Goal: Task Accomplishment & Management: Complete application form

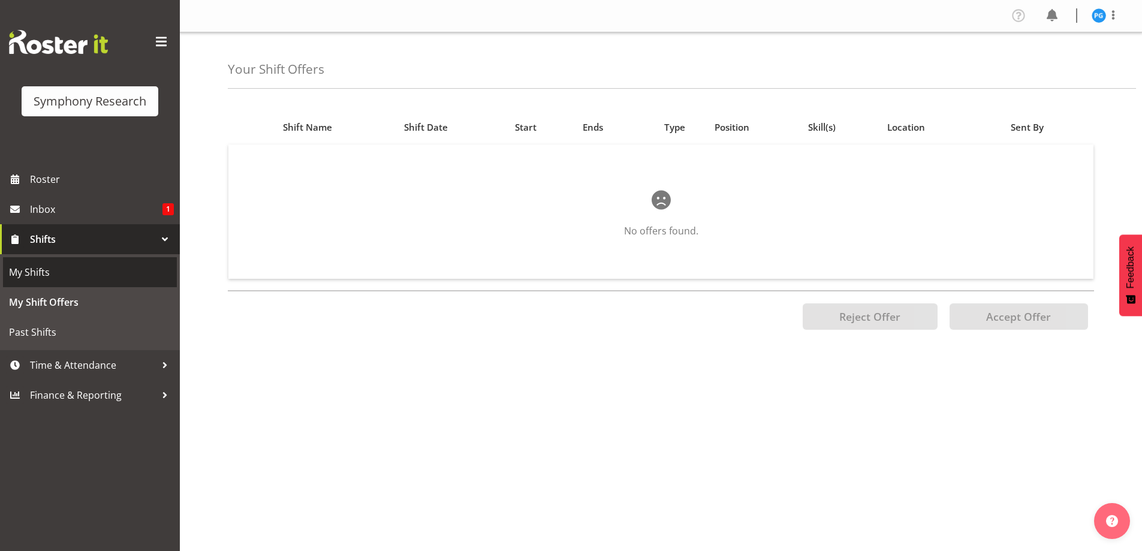
click at [60, 270] on span "My Shifts" at bounding box center [90, 272] width 162 height 18
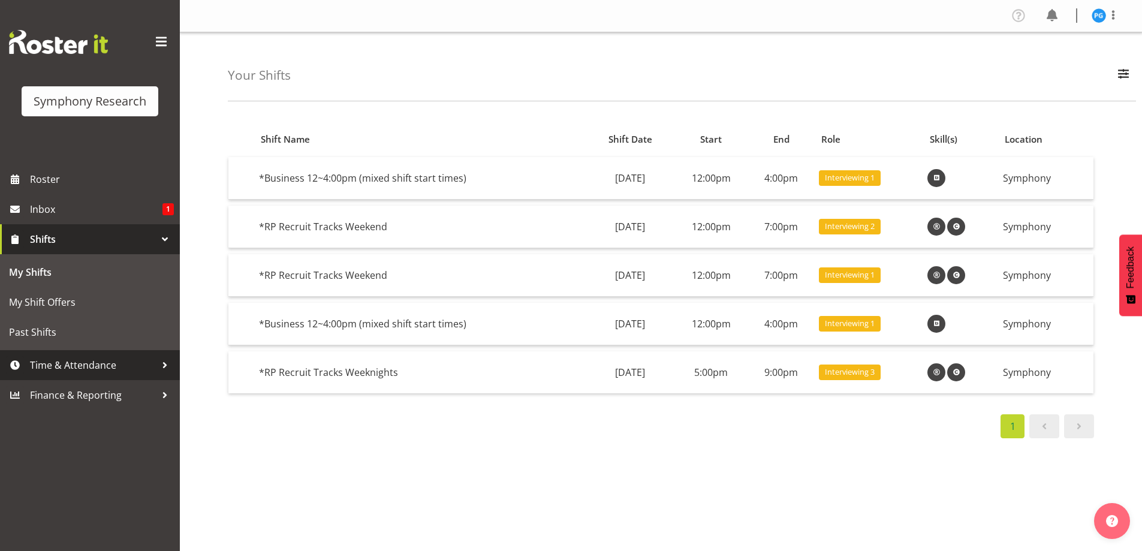
click at [161, 362] on div at bounding box center [165, 365] width 18 height 18
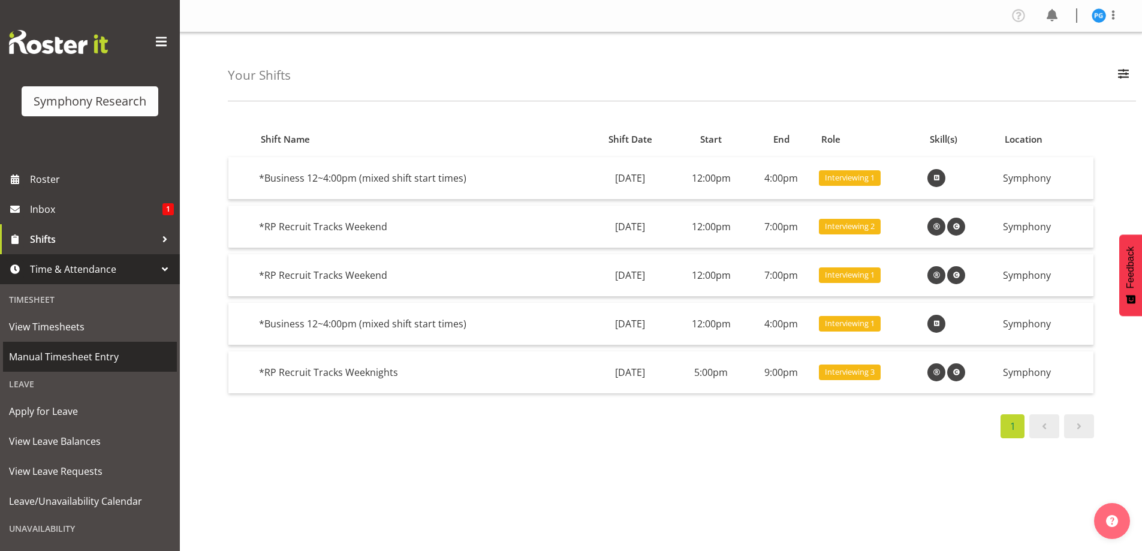
click at [83, 363] on span "Manual Timesheet Entry" at bounding box center [90, 357] width 162 height 18
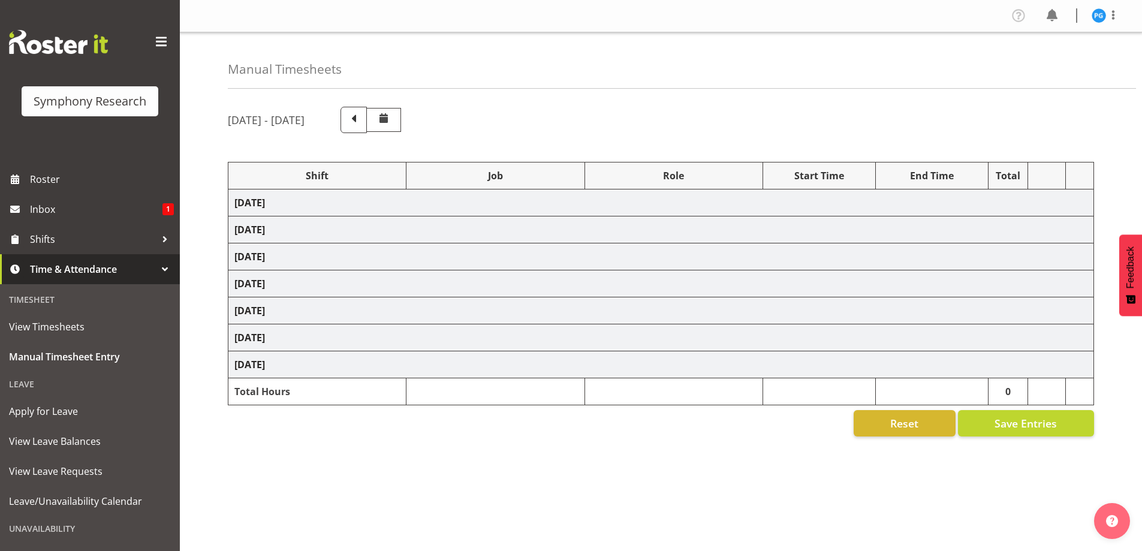
select select "26078"
select select "10631"
select select "47"
select select "81561"
select select "10587"
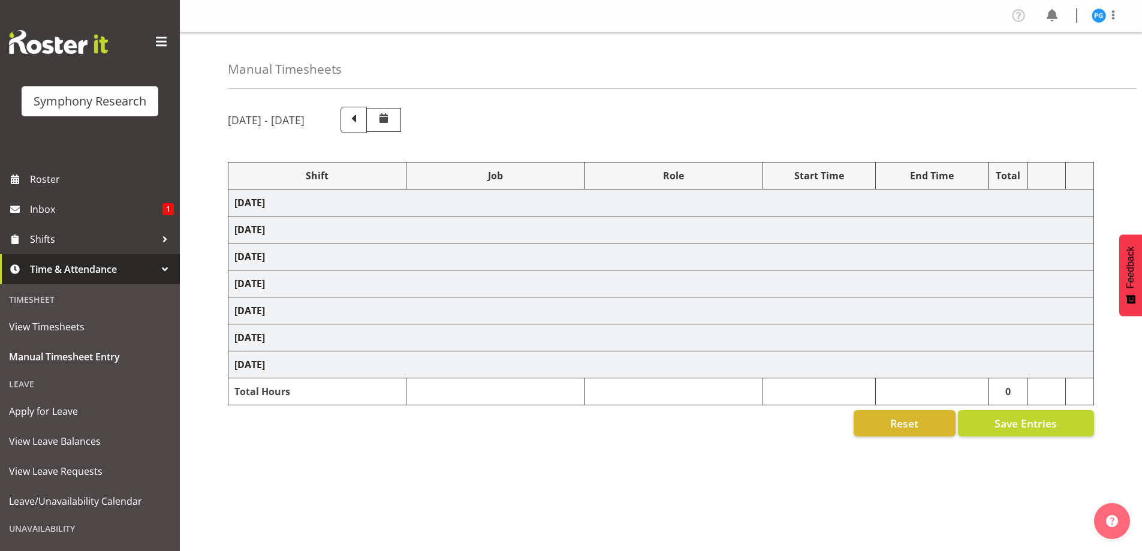
select select "47"
select select "81561"
select select "10587"
select select "47"
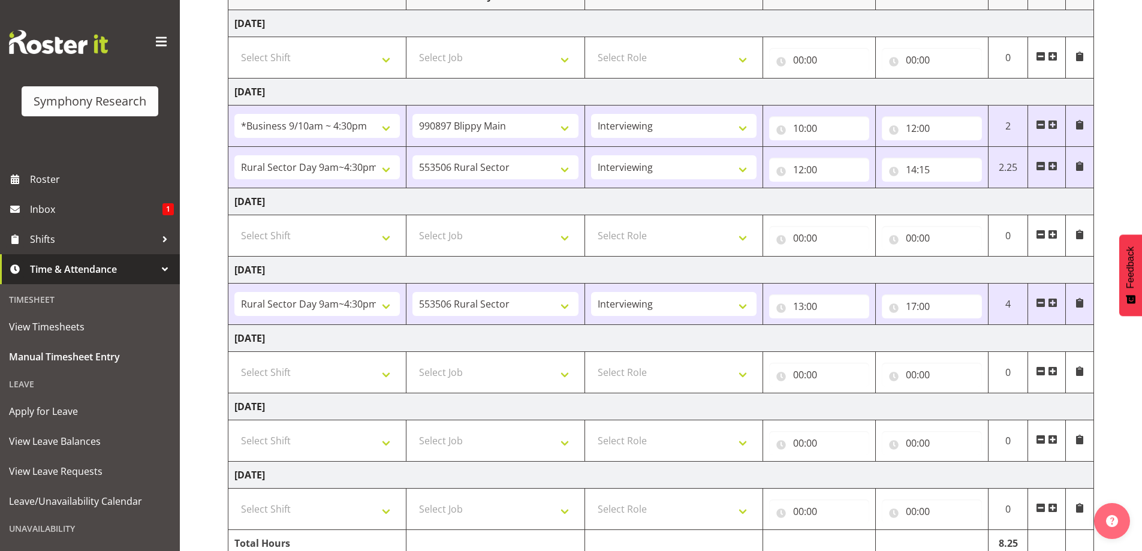
scroll to position [234, 0]
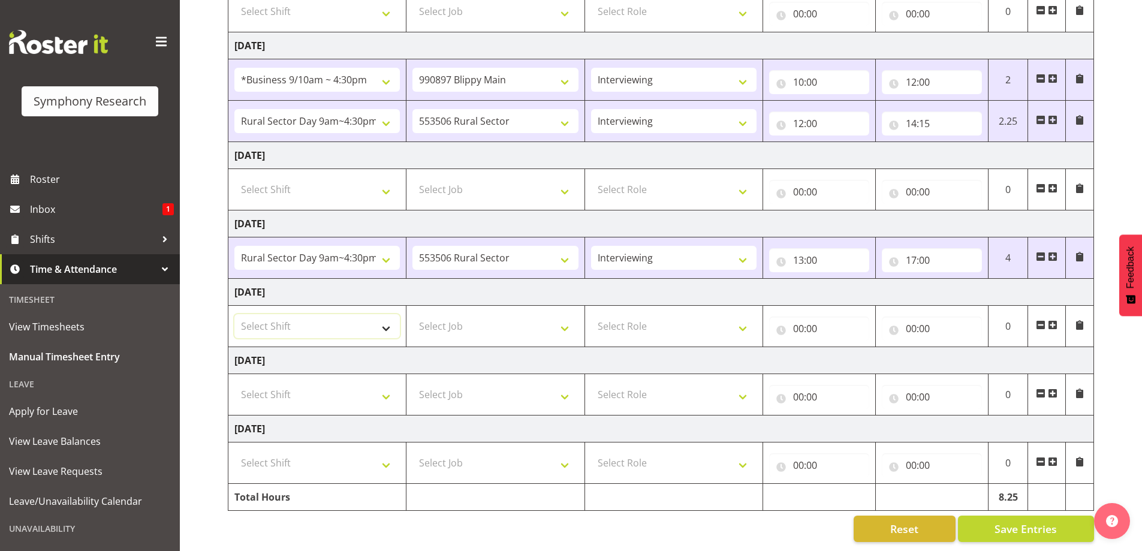
click at [394, 327] on select "Select Shift !!Weekend Residential (Roster IT Shift Label) *Business 9/10am ~ 4…" at bounding box center [316, 326] width 165 height 24
select select "81561"
click at [234, 314] on select "Select Shift !!Weekend Residential (Roster IT Shift Label) *Business 9/10am ~ 4…" at bounding box center [316, 326] width 165 height 24
click at [569, 326] on select "Select Job 550060 IF Admin 553492 World Poll Aus Wave 2 Main 2025 553493 World …" at bounding box center [494, 326] width 165 height 24
select select "10587"
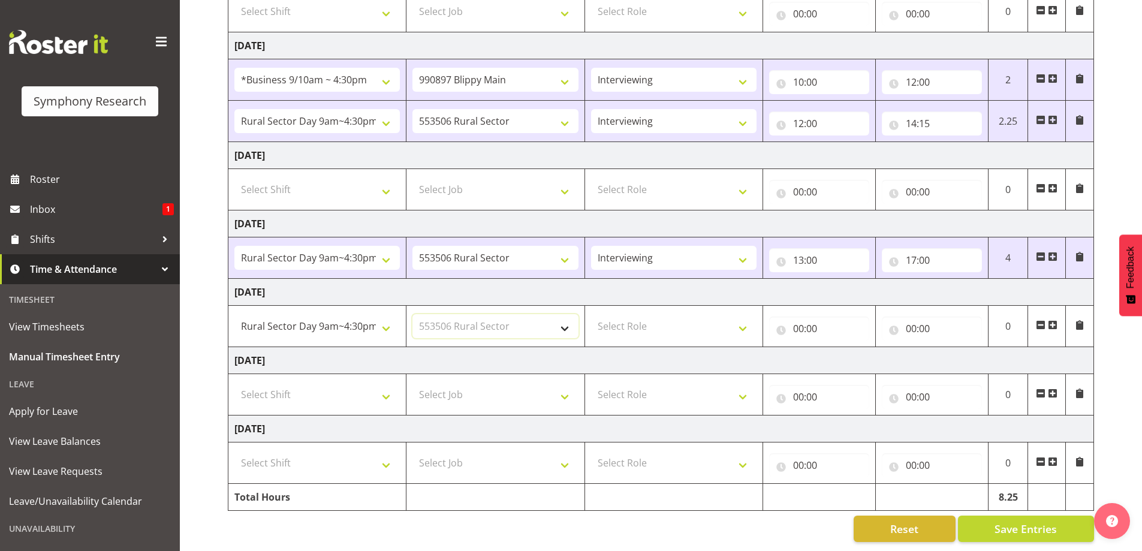
click at [412, 314] on select "Select Job 550060 IF Admin 553492 World Poll Aus Wave 2 Main 2025 553493 World …" at bounding box center [494, 326] width 165 height 24
click at [738, 320] on select "Select Role Briefing Interviewing" at bounding box center [673, 326] width 165 height 24
select select "47"
click at [591, 314] on select "Select Role Briefing Interviewing" at bounding box center [673, 326] width 165 height 24
click at [805, 326] on input "00:00" at bounding box center [819, 329] width 100 height 24
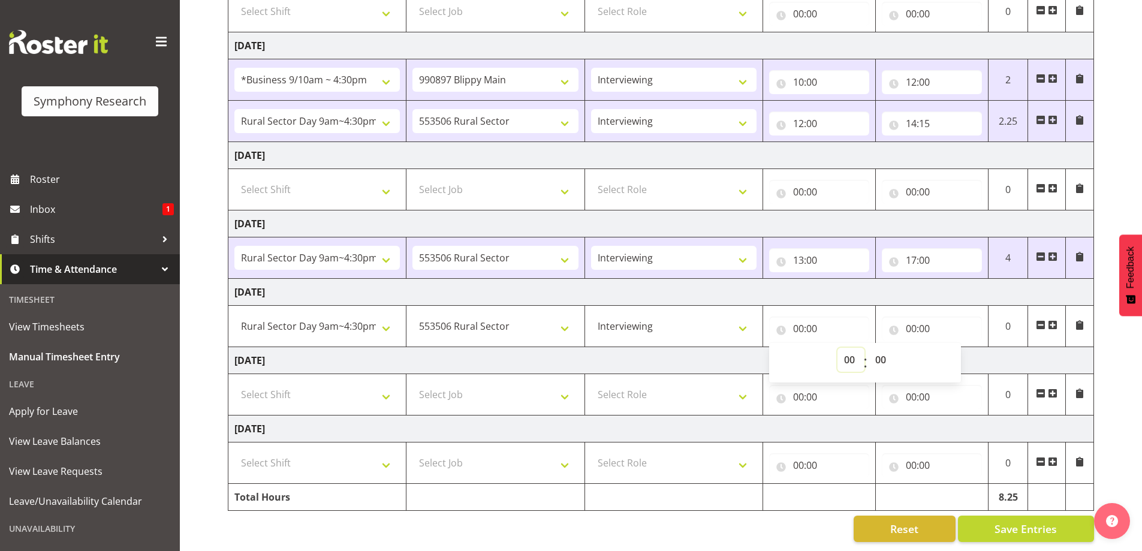
click at [839, 351] on select "00 01 02 03 04 05 06 07 08 09 10 11 12 13 14 15 16 17 18 19 20 21 22 23" at bounding box center [851, 360] width 27 height 24
select select "11"
click at [838, 348] on select "00 01 02 03 04 05 06 07 08 09 10 11 12 13 14 15 16 17 18 19 20 21 22 23" at bounding box center [851, 360] width 27 height 24
type input "11:00"
click at [888, 354] on select "00 01 02 03 04 05 06 07 08 09 10 11 12 13 14 15 16 17 18 19 20 21 22 23 24 25 2…" at bounding box center [882, 360] width 27 height 24
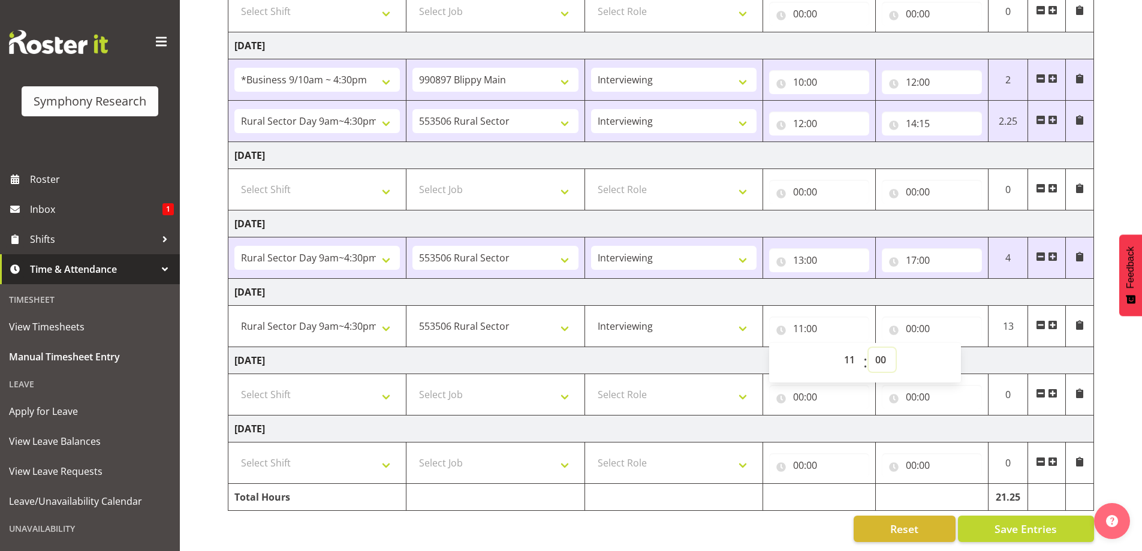
select select "15"
click at [869, 348] on select "00 01 02 03 04 05 06 07 08 09 10 11 12 13 14 15 16 17 18 19 20 21 22 23 24 25 2…" at bounding box center [882, 360] width 27 height 24
type input "11:15"
click at [929, 317] on input "00:00" at bounding box center [932, 329] width 100 height 24
click at [959, 349] on select "00 01 02 03 04 05 06 07 08 09 10 11 12 13 14 15 16 17 18 19 20 21 22 23" at bounding box center [963, 360] width 27 height 24
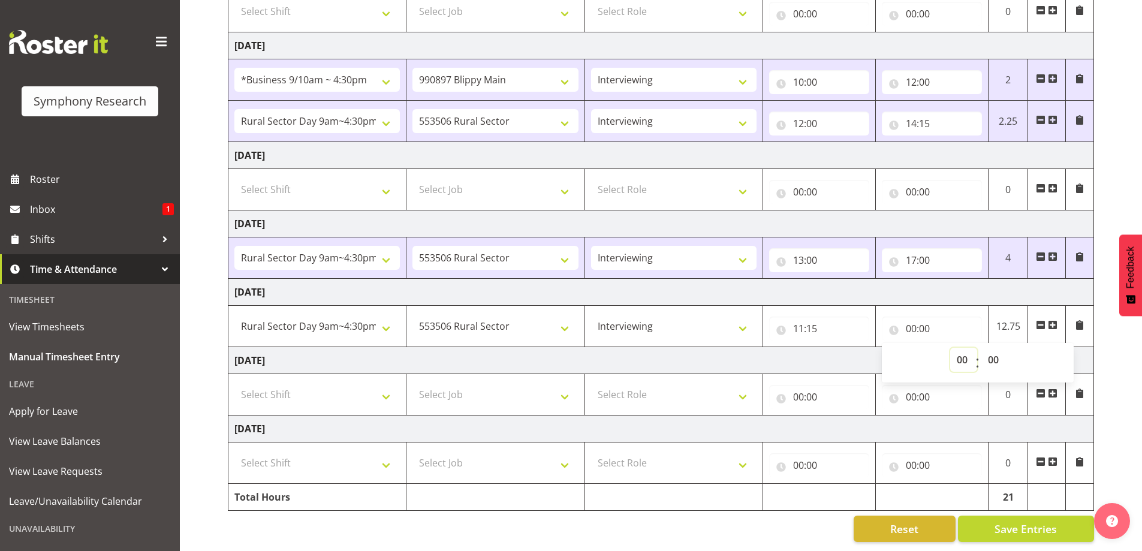
select select "15"
click at [950, 348] on select "00 01 02 03 04 05 06 07 08 09 10 11 12 13 14 15 16 17 18 19 20 21 22 23" at bounding box center [963, 360] width 27 height 24
type input "15:00"
click at [999, 351] on select "00 01 02 03 04 05 06 07 08 09 10 11 12 13 14 15 16 17 18 19 20 21 22 23 24 25 2…" at bounding box center [994, 360] width 27 height 24
select select "15"
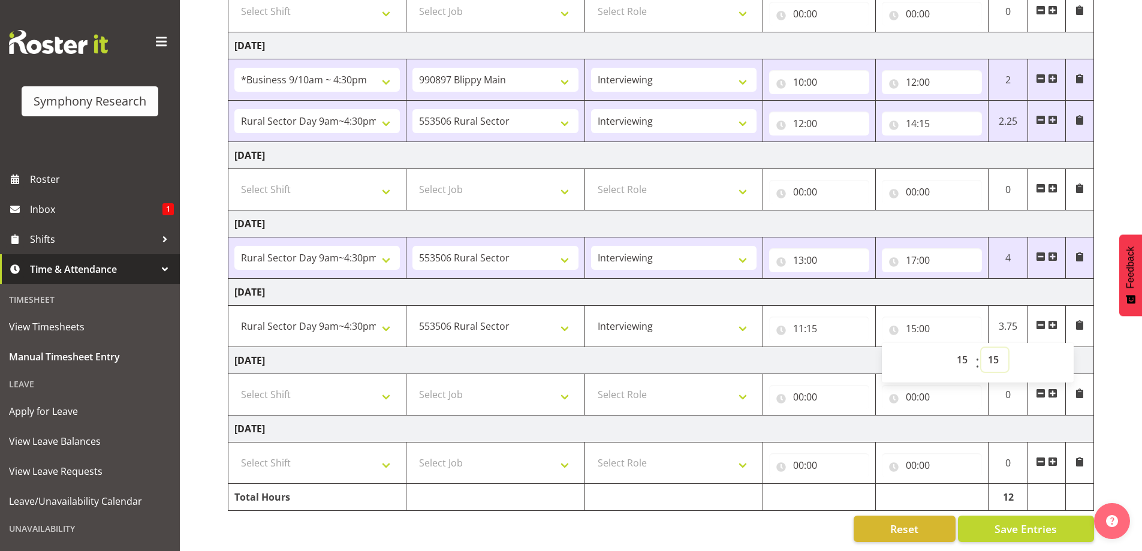
click at [981, 348] on select "00 01 02 03 04 05 06 07 08 09 10 11 12 13 14 15 16 17 18 19 20 21 22 23 24 25 2…" at bounding box center [994, 360] width 27 height 24
type input "15:15"
click at [968, 282] on td "Friday 26th September 2025" at bounding box center [661, 292] width 866 height 27
click at [1009, 523] on span "Save Entries" at bounding box center [1026, 529] width 62 height 16
